Goal: Task Accomplishment & Management: Use online tool/utility

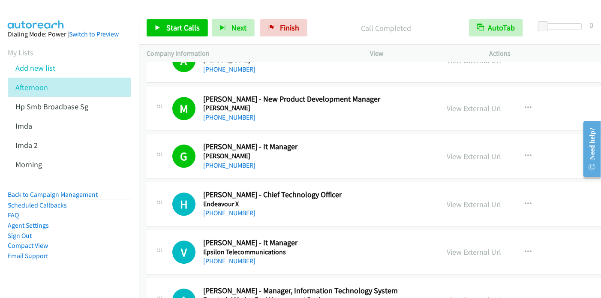
scroll to position [4088, 0]
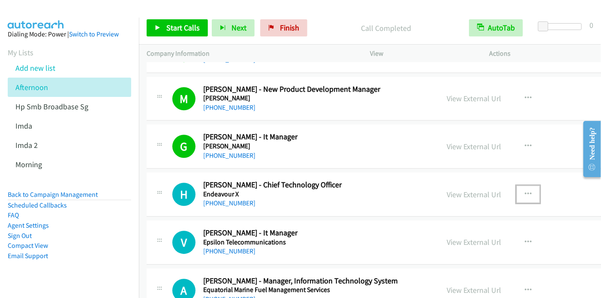
click at [531, 191] on icon "button" at bounding box center [528, 194] width 7 height 7
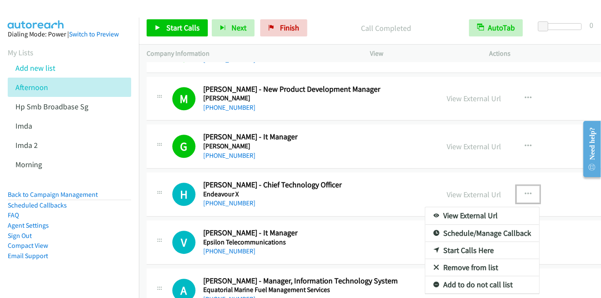
click at [466, 242] on link "Start Calls Here" at bounding box center [482, 250] width 114 height 17
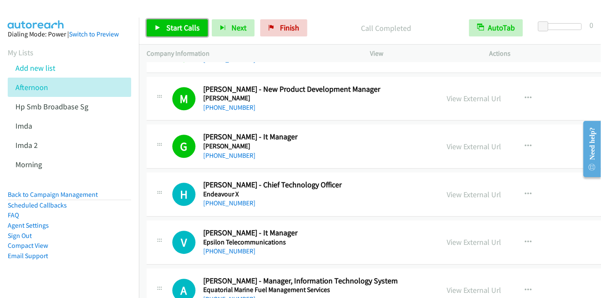
click at [166, 29] on span "Start Calls" at bounding box center [182, 28] width 33 height 10
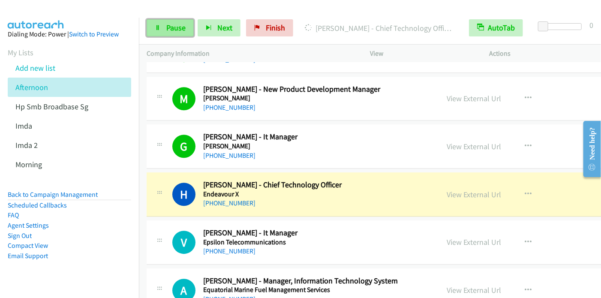
click at [170, 26] on span "Pause" at bounding box center [175, 28] width 19 height 10
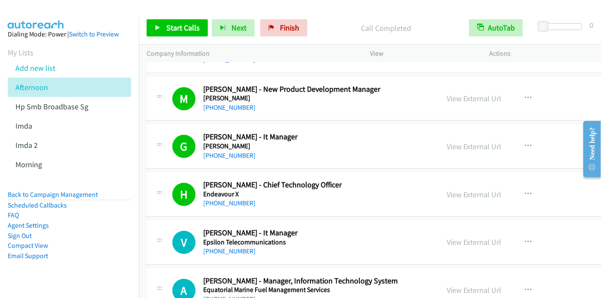
scroll to position [4131, 0]
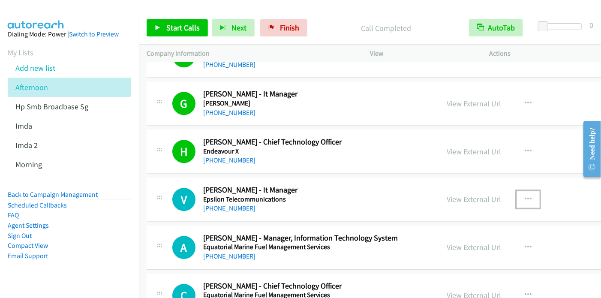
click at [527, 196] on icon "button" at bounding box center [528, 199] width 7 height 7
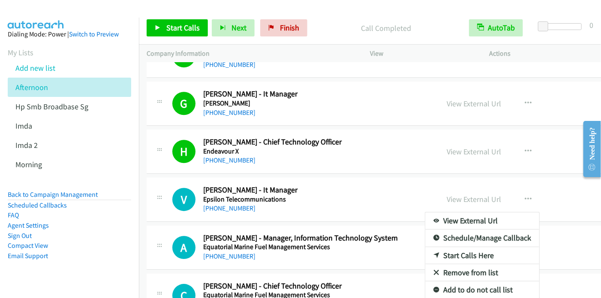
click at [165, 29] on div at bounding box center [300, 149] width 601 height 298
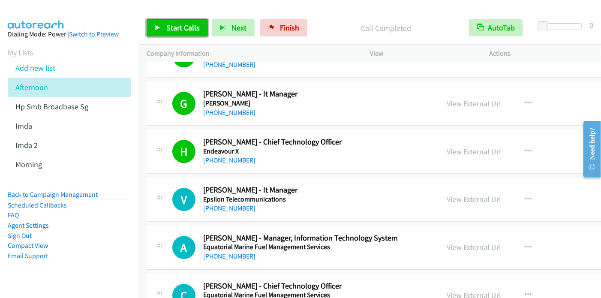
click at [158, 26] on icon at bounding box center [158, 28] width 6 height 6
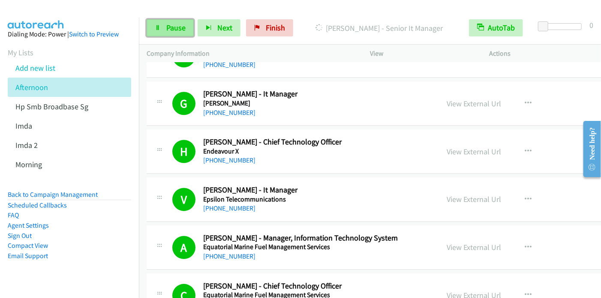
click at [173, 30] on span "Pause" at bounding box center [175, 28] width 19 height 10
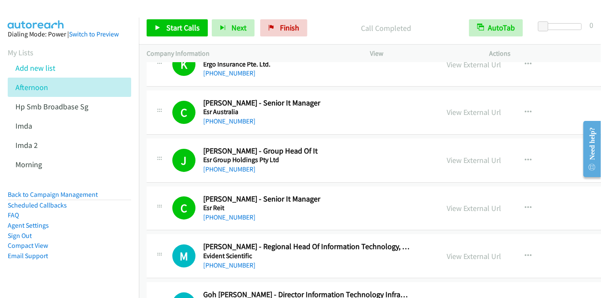
scroll to position [4517, 0]
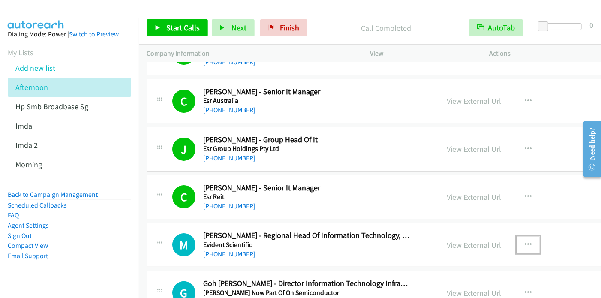
click at [528, 241] on icon "button" at bounding box center [528, 244] width 7 height 7
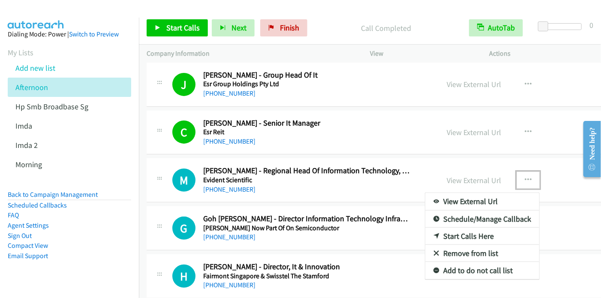
scroll to position [4585, 0]
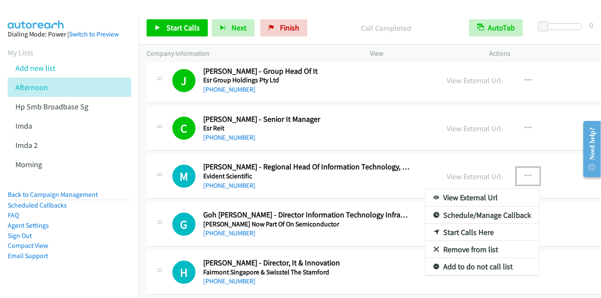
click at [468, 224] on link "Start Calls Here" at bounding box center [482, 232] width 114 height 17
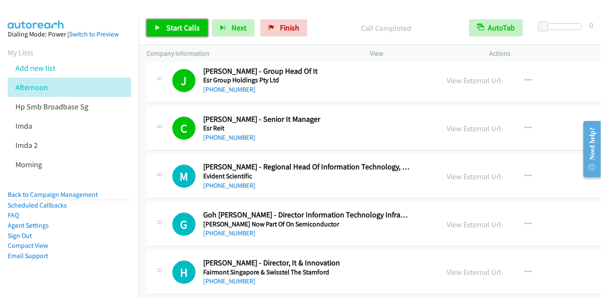
click at [163, 28] on link "Start Calls" at bounding box center [177, 27] width 61 height 17
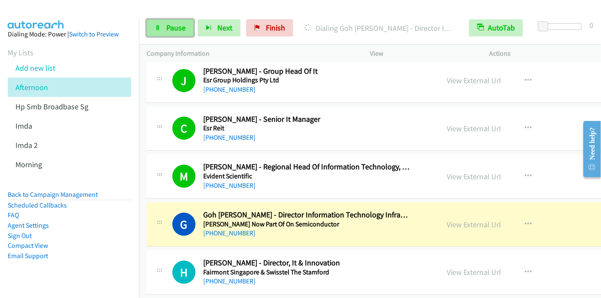
click at [156, 28] on icon at bounding box center [158, 28] width 6 height 6
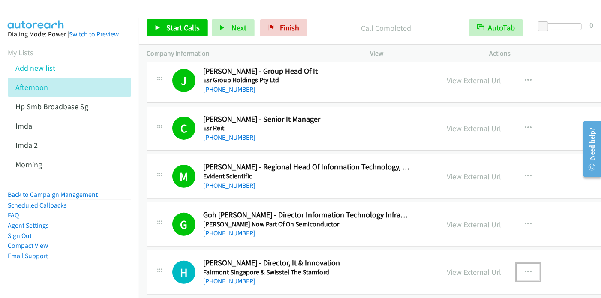
click at [528, 269] on icon "button" at bounding box center [528, 272] width 7 height 7
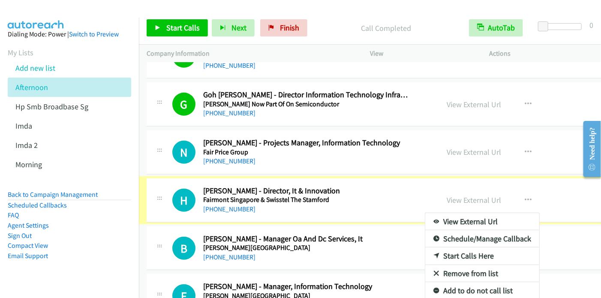
scroll to position [4688, 0]
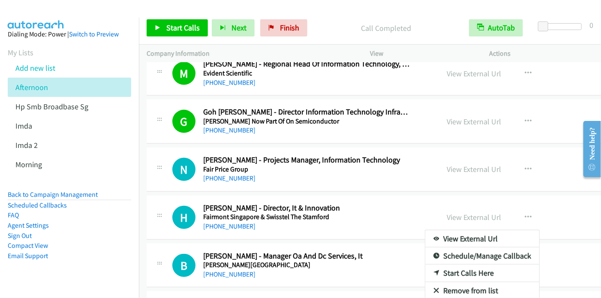
click at [158, 28] on div at bounding box center [300, 149] width 601 height 298
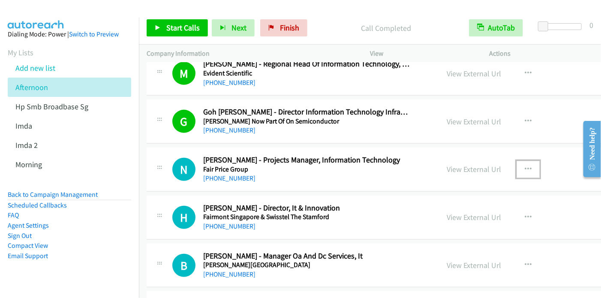
click at [529, 166] on icon "button" at bounding box center [528, 169] width 7 height 7
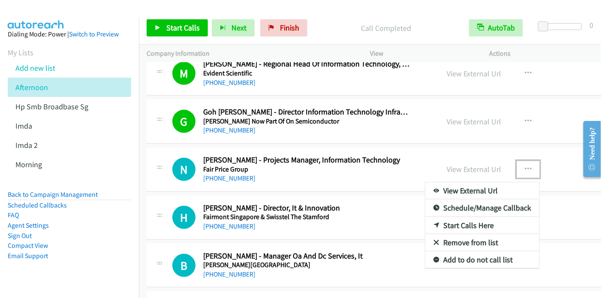
click at [471, 217] on link "Start Calls Here" at bounding box center [482, 225] width 114 height 17
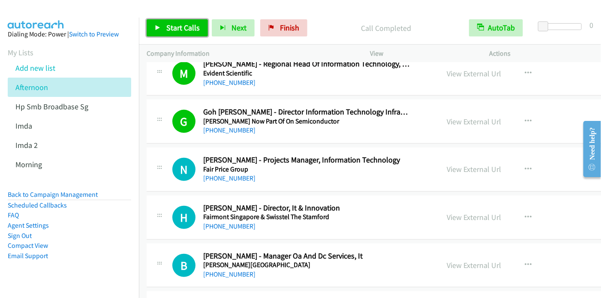
click at [185, 30] on span "Start Calls" at bounding box center [182, 28] width 33 height 10
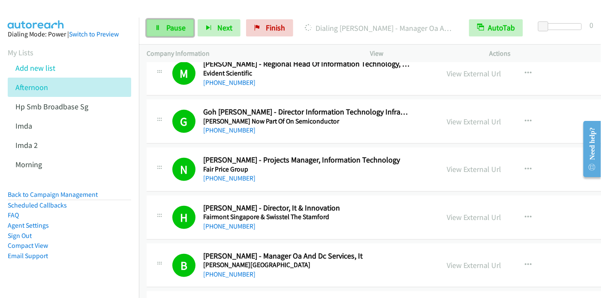
click at [171, 27] on span "Pause" at bounding box center [175, 28] width 19 height 10
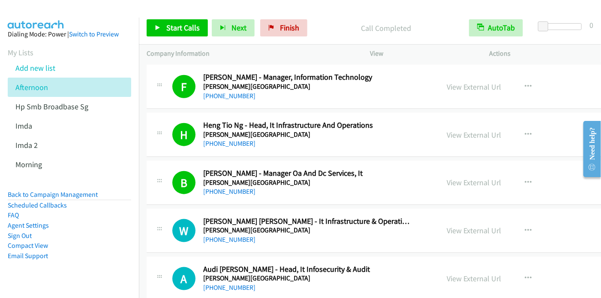
scroll to position [4945, 0]
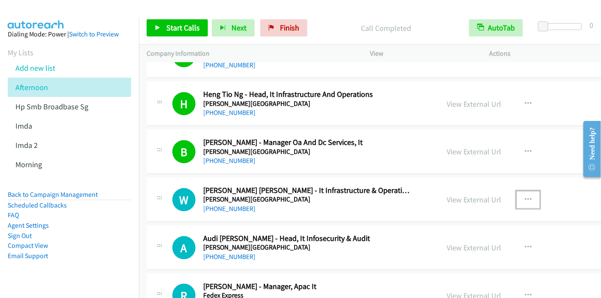
click at [526, 196] on icon "button" at bounding box center [528, 199] width 7 height 7
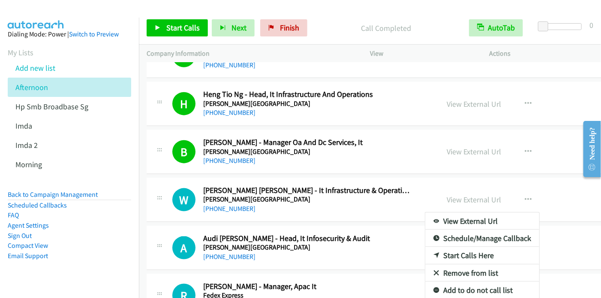
click at [177, 28] on div at bounding box center [300, 149] width 601 height 298
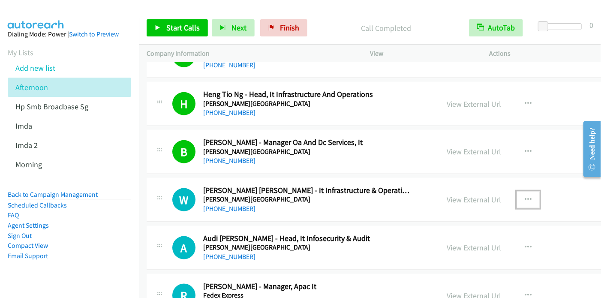
click at [527, 196] on icon "button" at bounding box center [528, 199] width 7 height 7
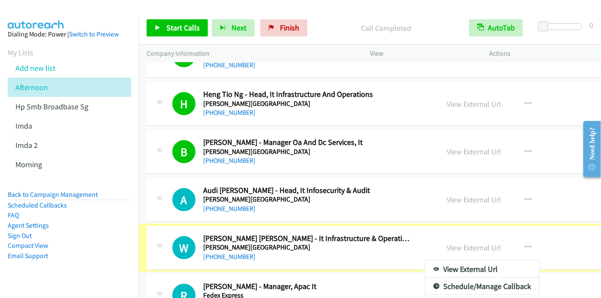
scroll to position [4928, 0]
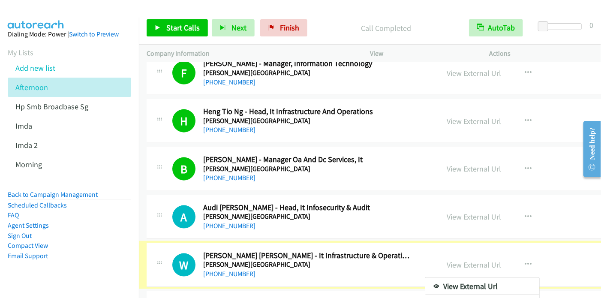
click at [178, 29] on div at bounding box center [300, 149] width 601 height 298
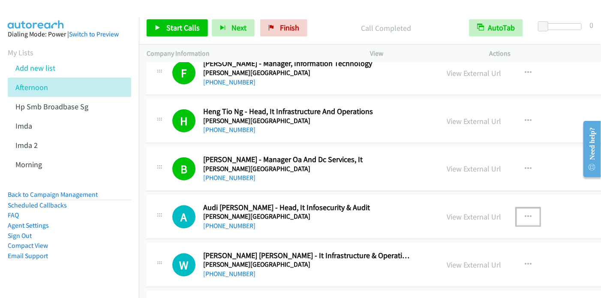
click at [526, 213] on icon "button" at bounding box center [528, 216] width 7 height 7
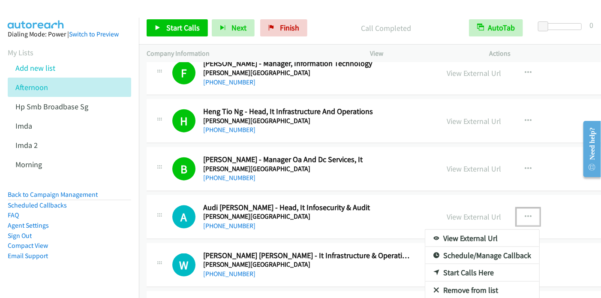
click at [435, 270] on icon at bounding box center [436, 273] width 6 height 6
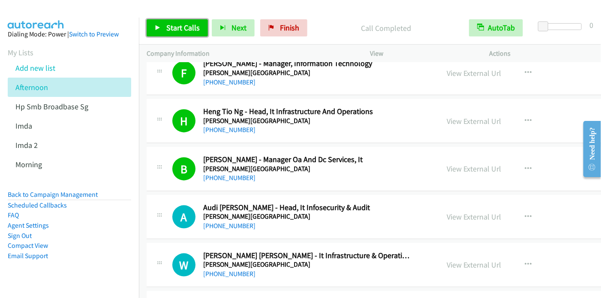
click at [171, 25] on span "Start Calls" at bounding box center [182, 28] width 33 height 10
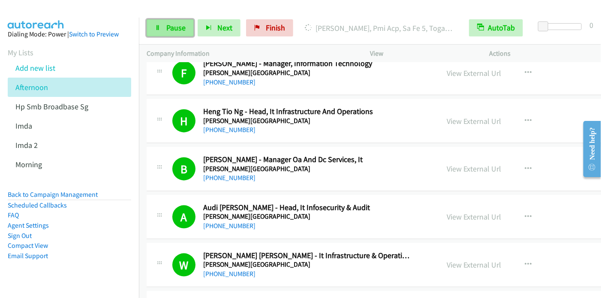
click at [159, 31] on link "Pause" at bounding box center [170, 27] width 47 height 17
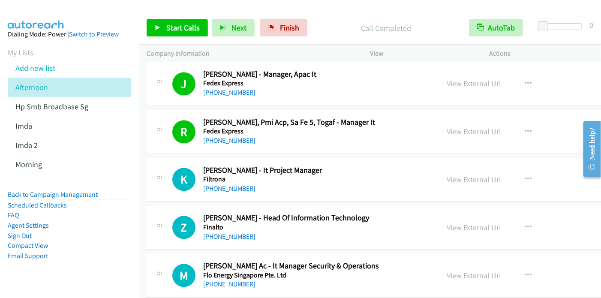
scroll to position [5314, 0]
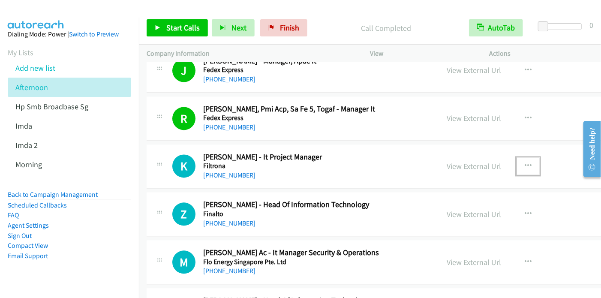
click at [529, 163] on icon "button" at bounding box center [528, 166] width 7 height 7
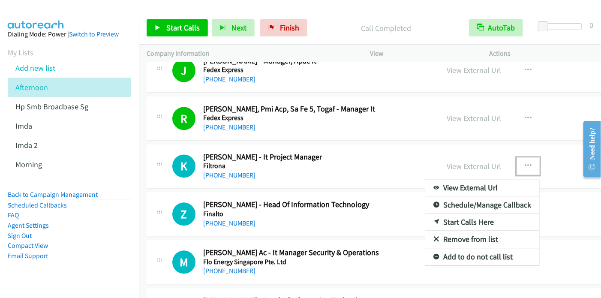
click at [476, 214] on link "Start Calls Here" at bounding box center [482, 222] width 114 height 17
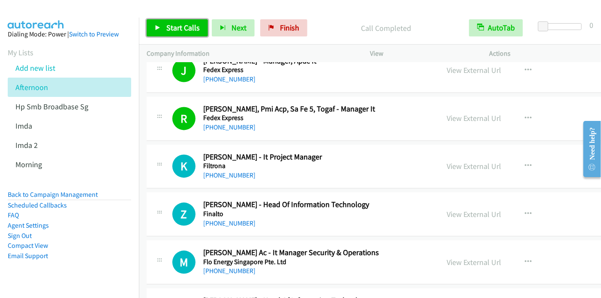
click at [191, 29] on span "Start Calls" at bounding box center [182, 28] width 33 height 10
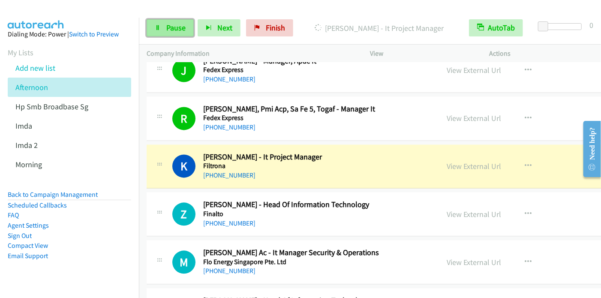
click at [169, 30] on span "Pause" at bounding box center [175, 28] width 19 height 10
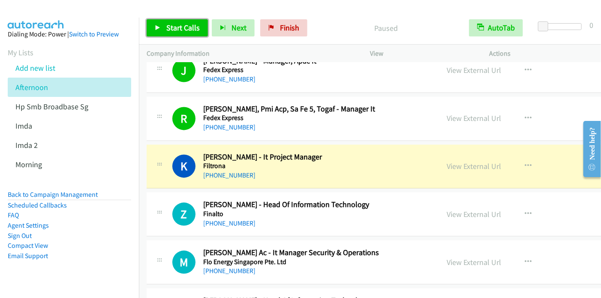
click at [171, 26] on span "Start Calls" at bounding box center [182, 28] width 33 height 10
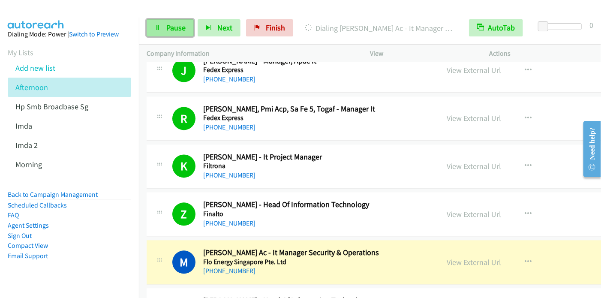
click at [153, 22] on link "Pause" at bounding box center [170, 27] width 47 height 17
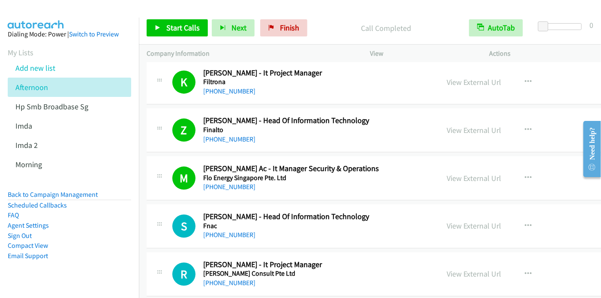
scroll to position [5399, 0]
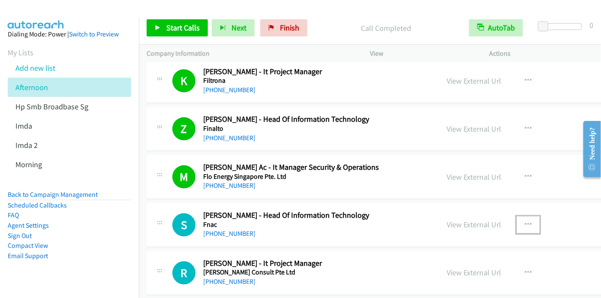
click at [527, 221] on icon "button" at bounding box center [528, 224] width 7 height 7
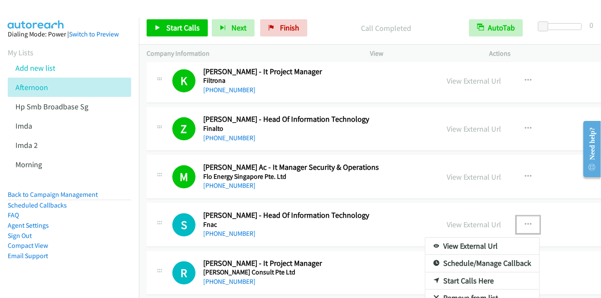
click at [482, 272] on link "Start Calls Here" at bounding box center [482, 280] width 114 height 17
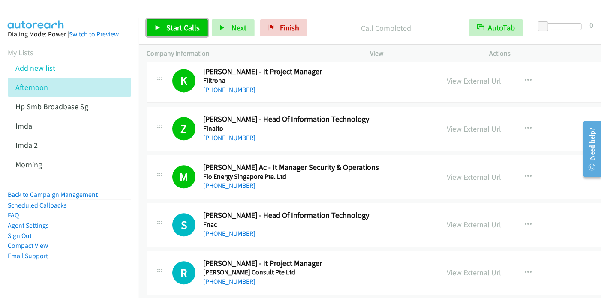
click at [182, 30] on span "Start Calls" at bounding box center [182, 28] width 33 height 10
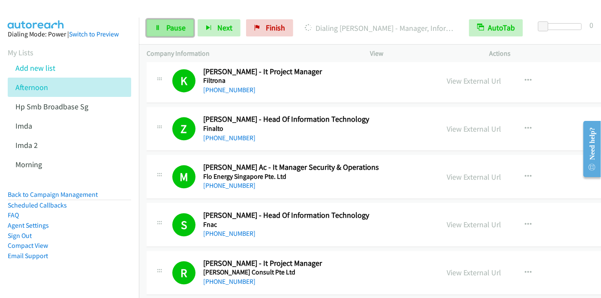
drag, startPoint x: 166, startPoint y: 29, endPoint x: 174, endPoint y: 24, distance: 9.3
click at [166, 29] on span "Pause" at bounding box center [175, 28] width 19 height 10
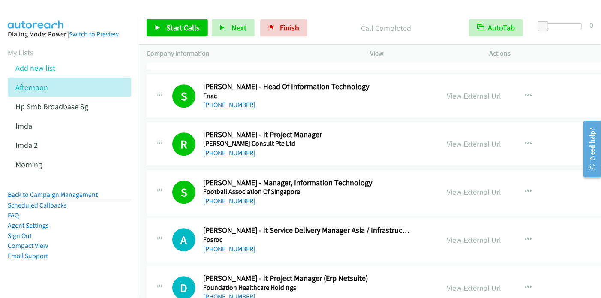
scroll to position [5614, 0]
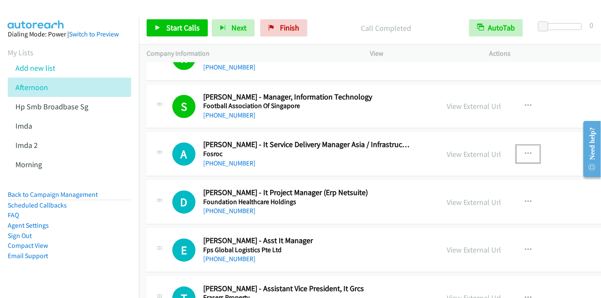
click at [526, 150] on icon "button" at bounding box center [528, 153] width 7 height 7
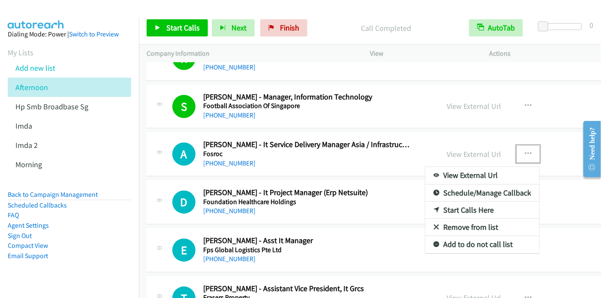
click at [471, 201] on link "Start Calls Here" at bounding box center [482, 209] width 114 height 17
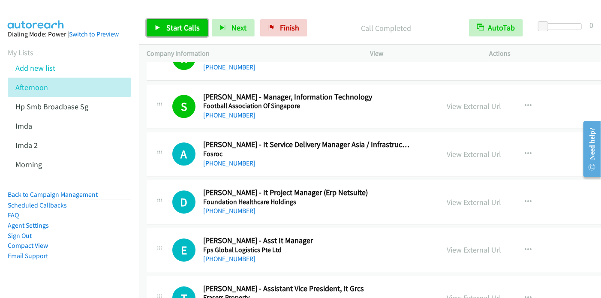
click at [174, 27] on span "Start Calls" at bounding box center [182, 28] width 33 height 10
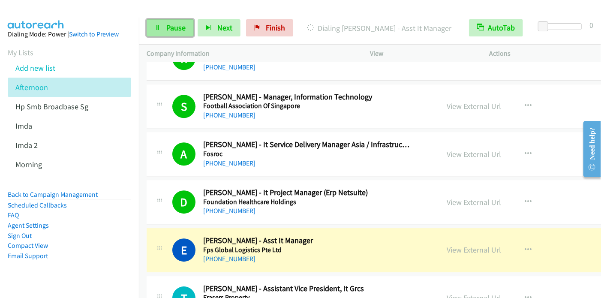
click at [171, 26] on span "Pause" at bounding box center [175, 28] width 19 height 10
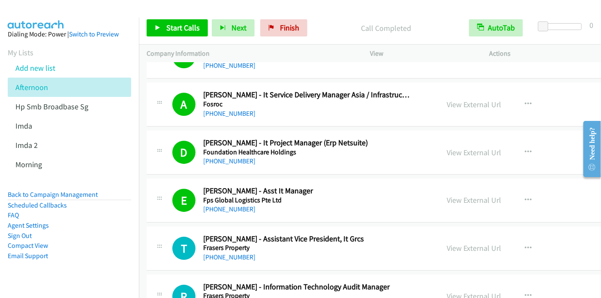
scroll to position [5699, 0]
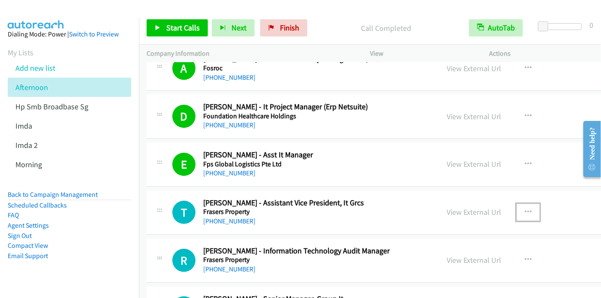
click at [529, 209] on icon "button" at bounding box center [528, 212] width 7 height 7
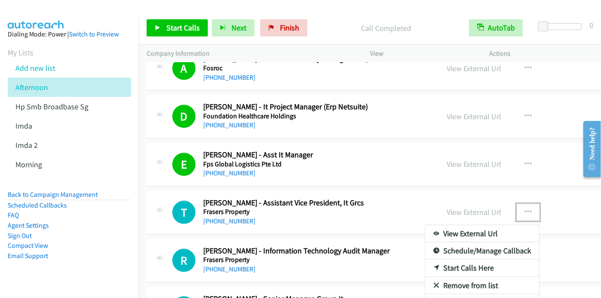
click at [476, 259] on link "Start Calls Here" at bounding box center [482, 267] width 114 height 17
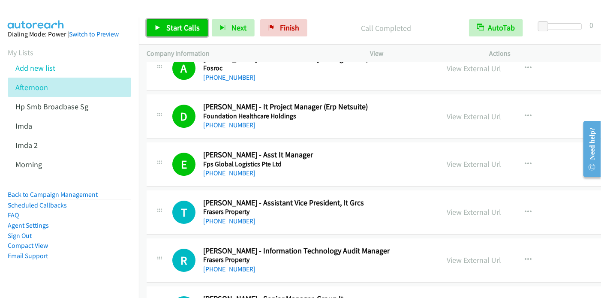
click at [178, 28] on span "Start Calls" at bounding box center [182, 28] width 33 height 10
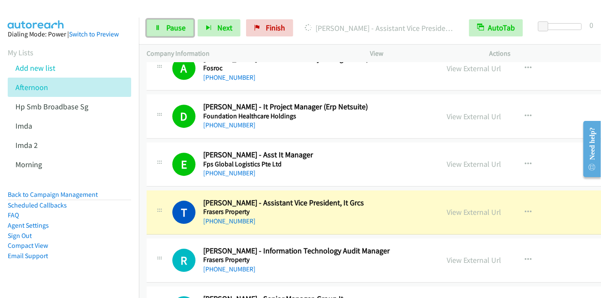
click at [172, 27] on span "Pause" at bounding box center [175, 28] width 19 height 10
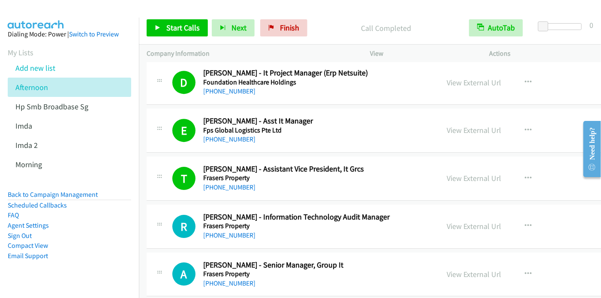
scroll to position [5742, 0]
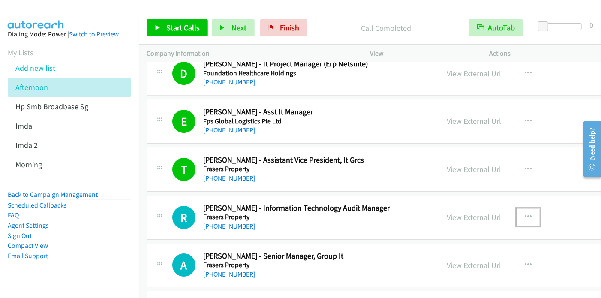
click at [530, 213] on icon "button" at bounding box center [528, 216] width 7 height 7
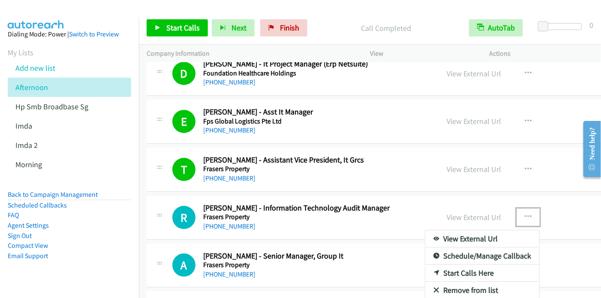
click at [481, 264] on link "Start Calls Here" at bounding box center [482, 272] width 114 height 17
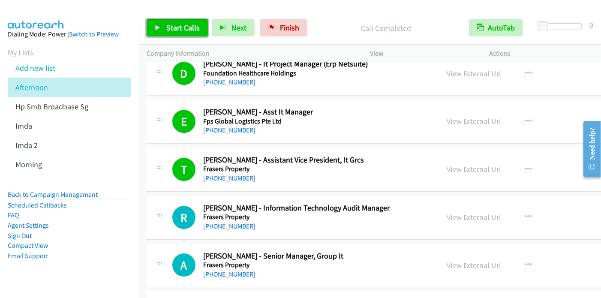
click at [172, 28] on span "Start Calls" at bounding box center [182, 28] width 33 height 10
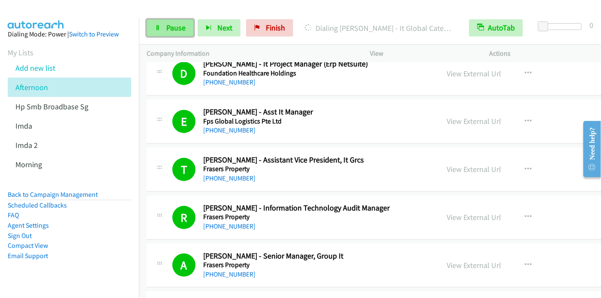
click at [166, 25] on span "Pause" at bounding box center [175, 28] width 19 height 10
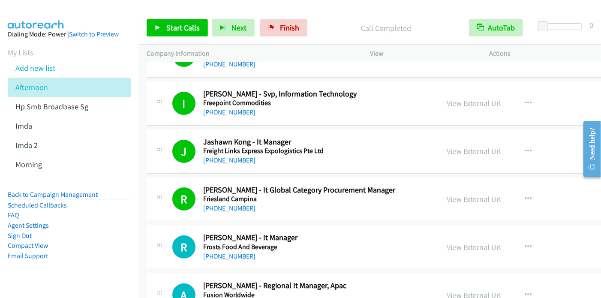
scroll to position [6085, 0]
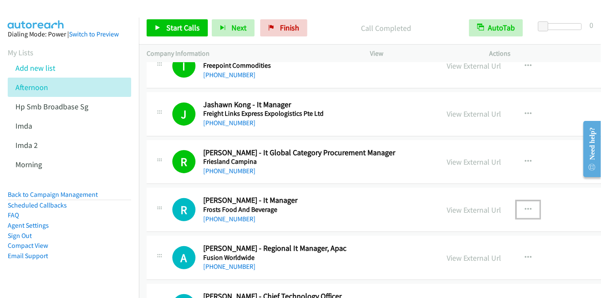
click at [525, 206] on icon "button" at bounding box center [528, 209] width 7 height 7
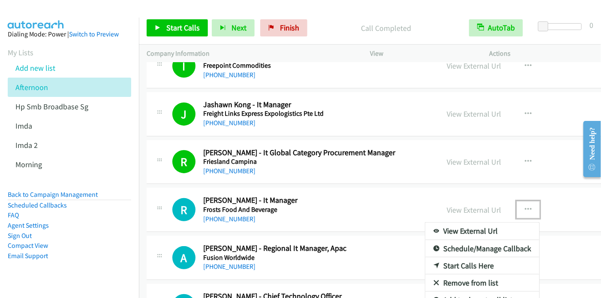
click at [472, 257] on link "Start Calls Here" at bounding box center [482, 265] width 114 height 17
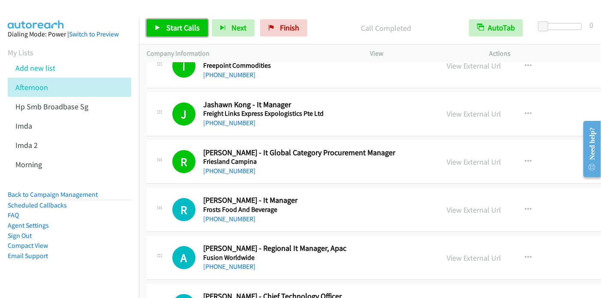
click at [182, 27] on span "Start Calls" at bounding box center [182, 28] width 33 height 10
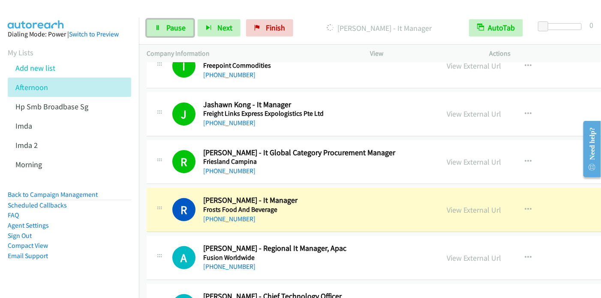
drag, startPoint x: 166, startPoint y: 26, endPoint x: 417, endPoint y: 110, distance: 264.4
click at [165, 26] on link "Pause" at bounding box center [170, 27] width 47 height 17
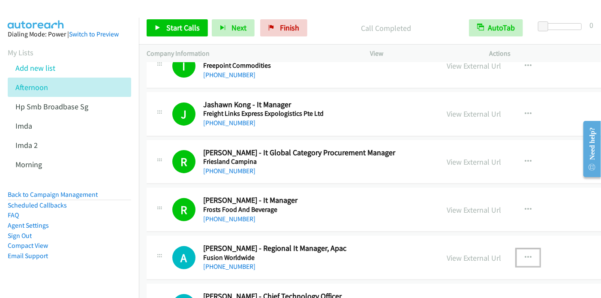
click at [529, 254] on icon "button" at bounding box center [528, 257] width 7 height 7
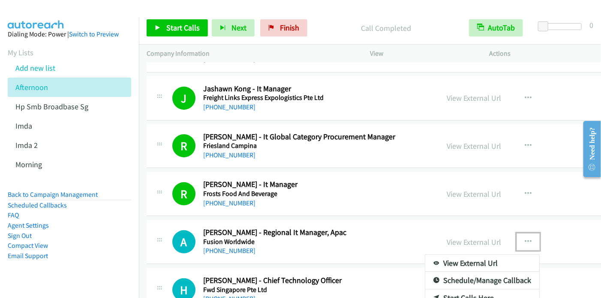
scroll to position [6102, 0]
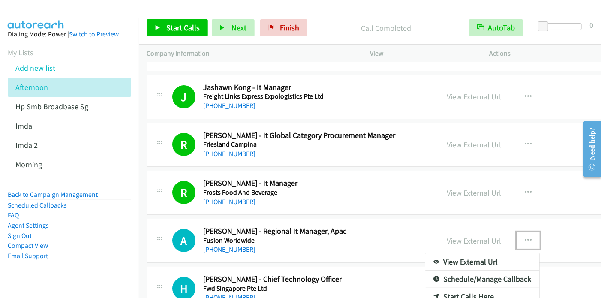
click at [486, 288] on link "Start Calls Here" at bounding box center [482, 296] width 114 height 17
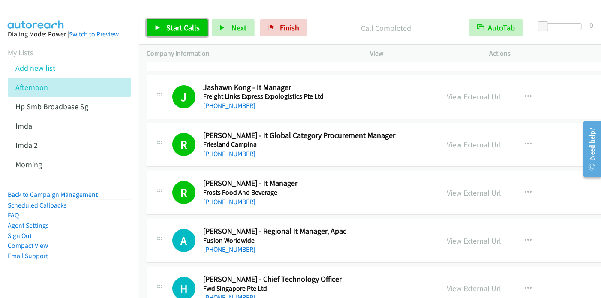
click at [178, 26] on span "Start Calls" at bounding box center [182, 28] width 33 height 10
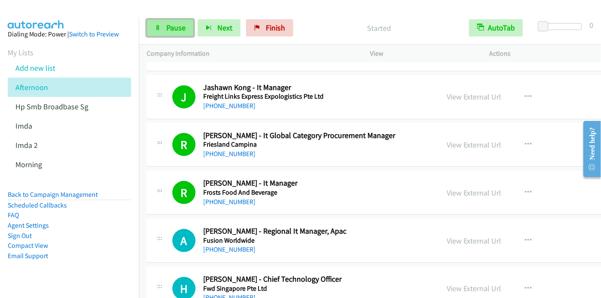
click at [160, 27] on link "Pause" at bounding box center [170, 27] width 47 height 17
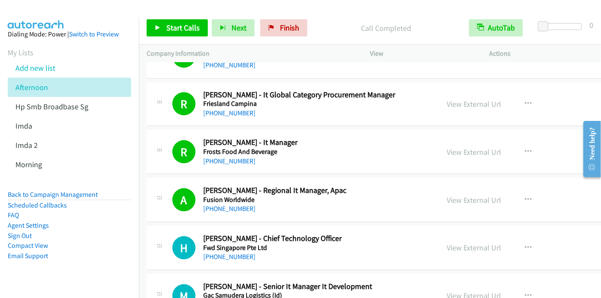
scroll to position [6188, 0]
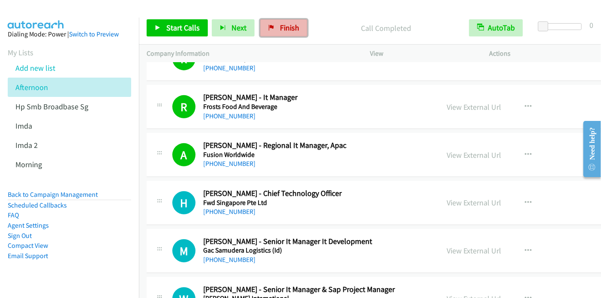
click at [282, 26] on span "Finish" at bounding box center [289, 28] width 19 height 10
